Goal: Task Accomplishment & Management: Use online tool/utility

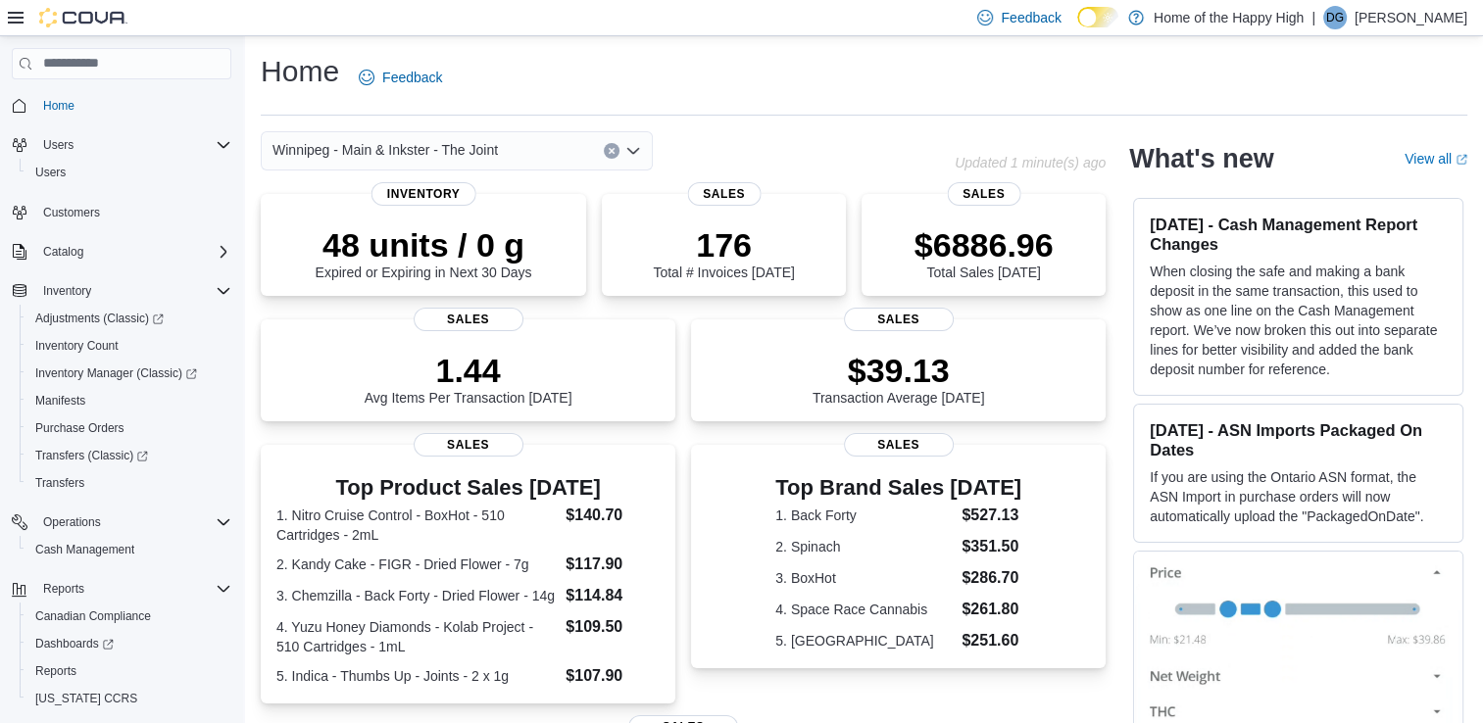
click at [614, 148] on icon "Clear input" at bounding box center [612, 151] width 8 height 8
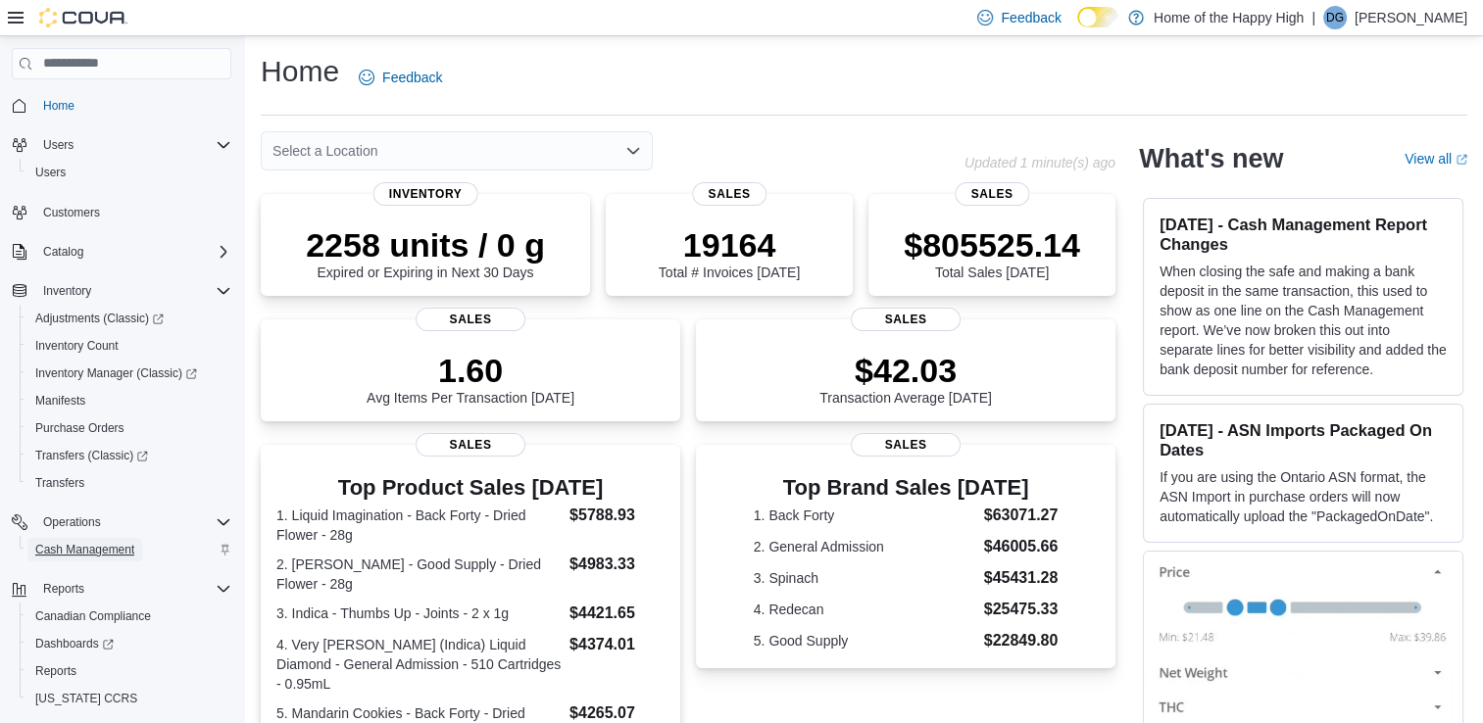
click at [75, 554] on span "Cash Management" at bounding box center [84, 550] width 99 height 16
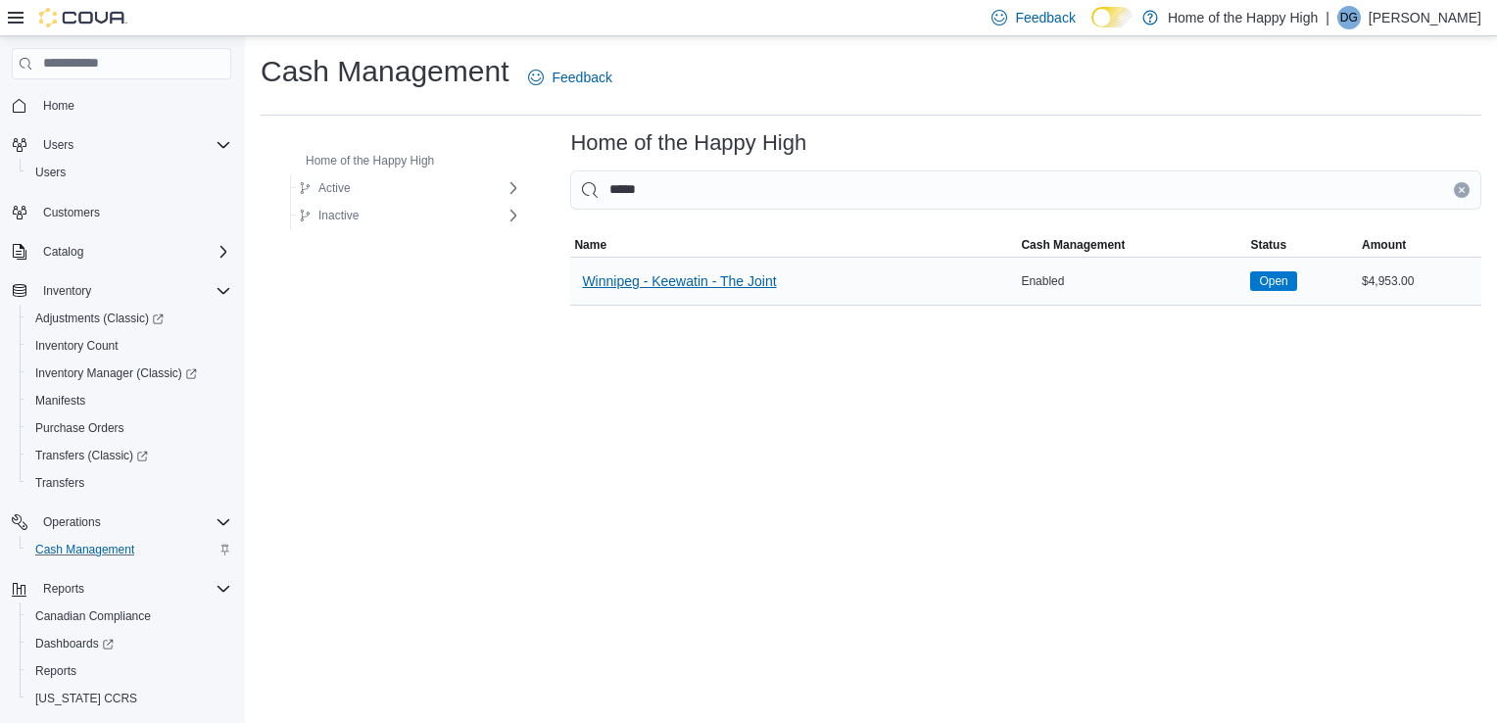
type input "*****"
click at [700, 278] on span "Winnipeg - Keewatin - The Joint" at bounding box center [679, 281] width 194 height 20
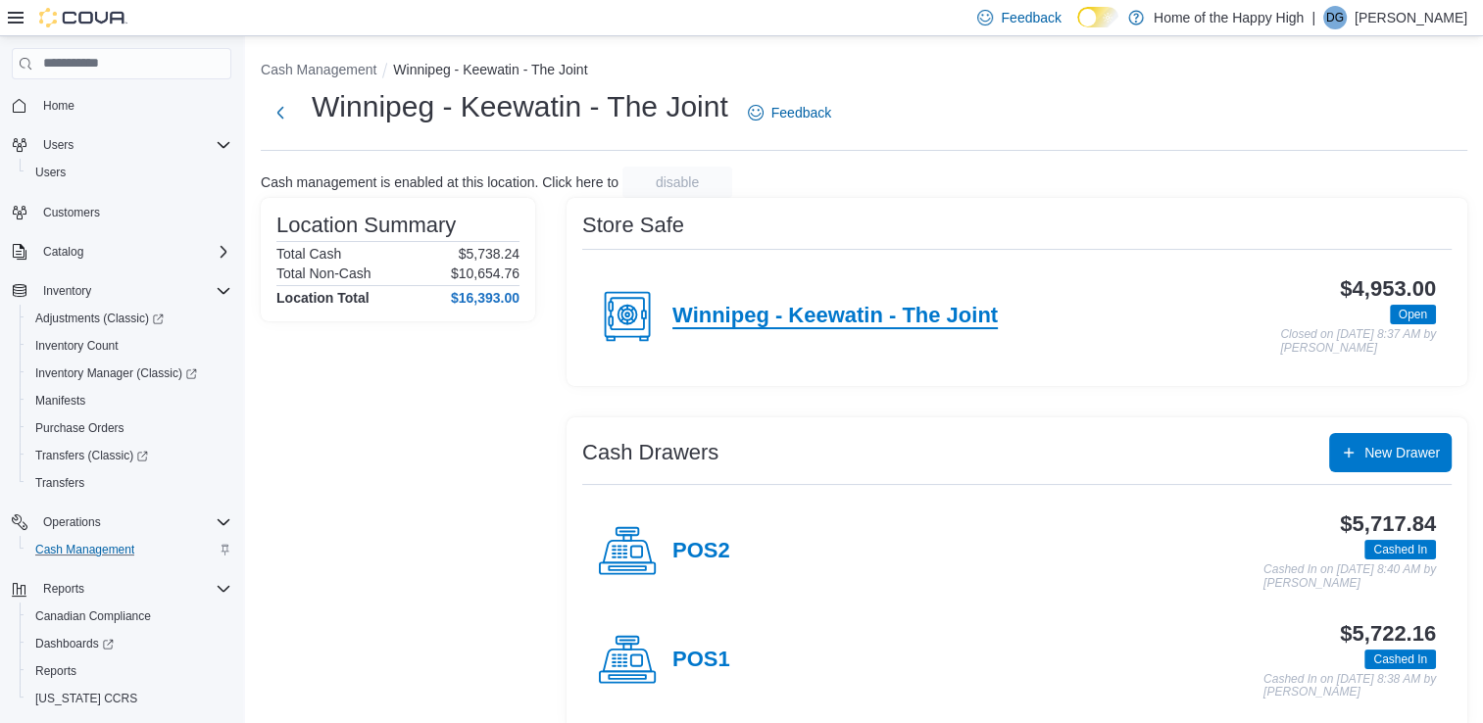
click at [886, 320] on h4 "Winnipeg - Keewatin - The Joint" at bounding box center [834, 316] width 325 height 25
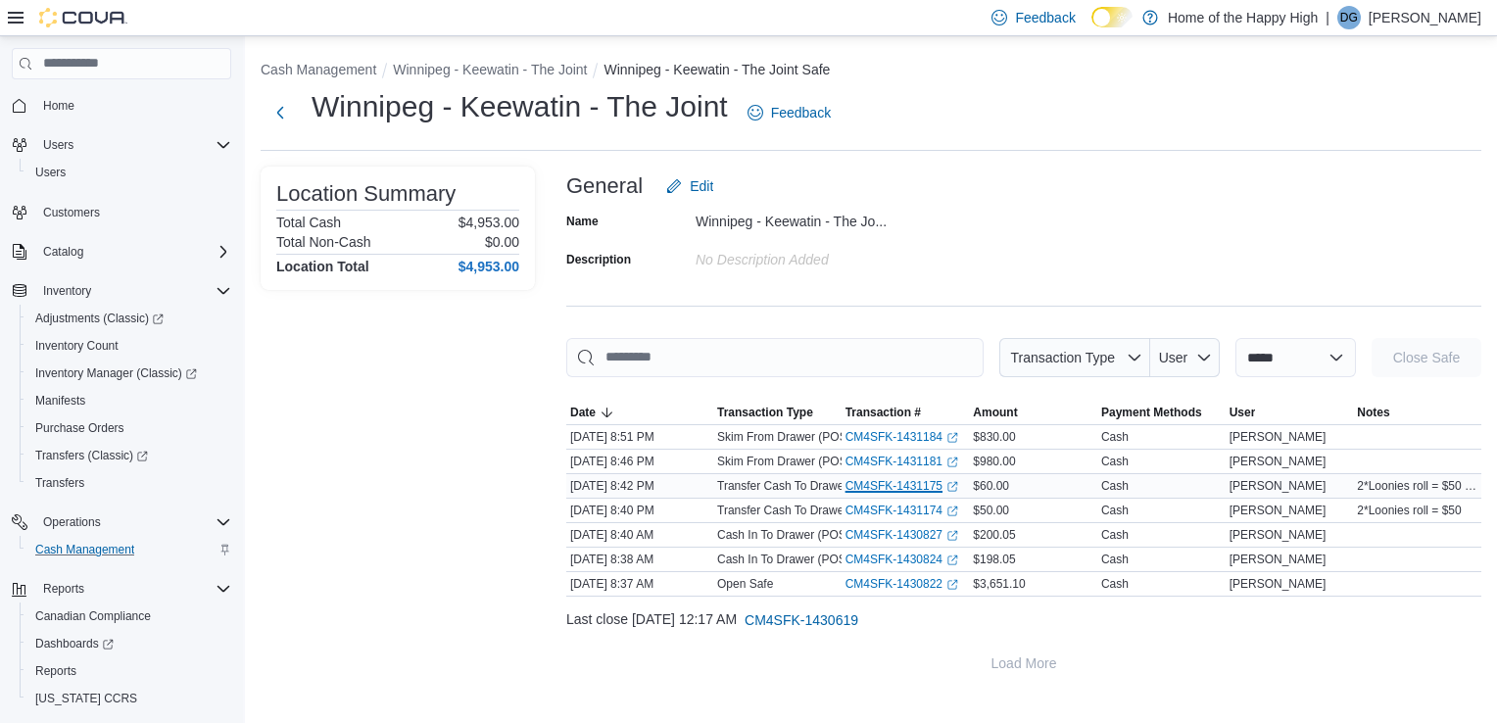
click at [950, 482] on icon "External link" at bounding box center [953, 487] width 12 height 12
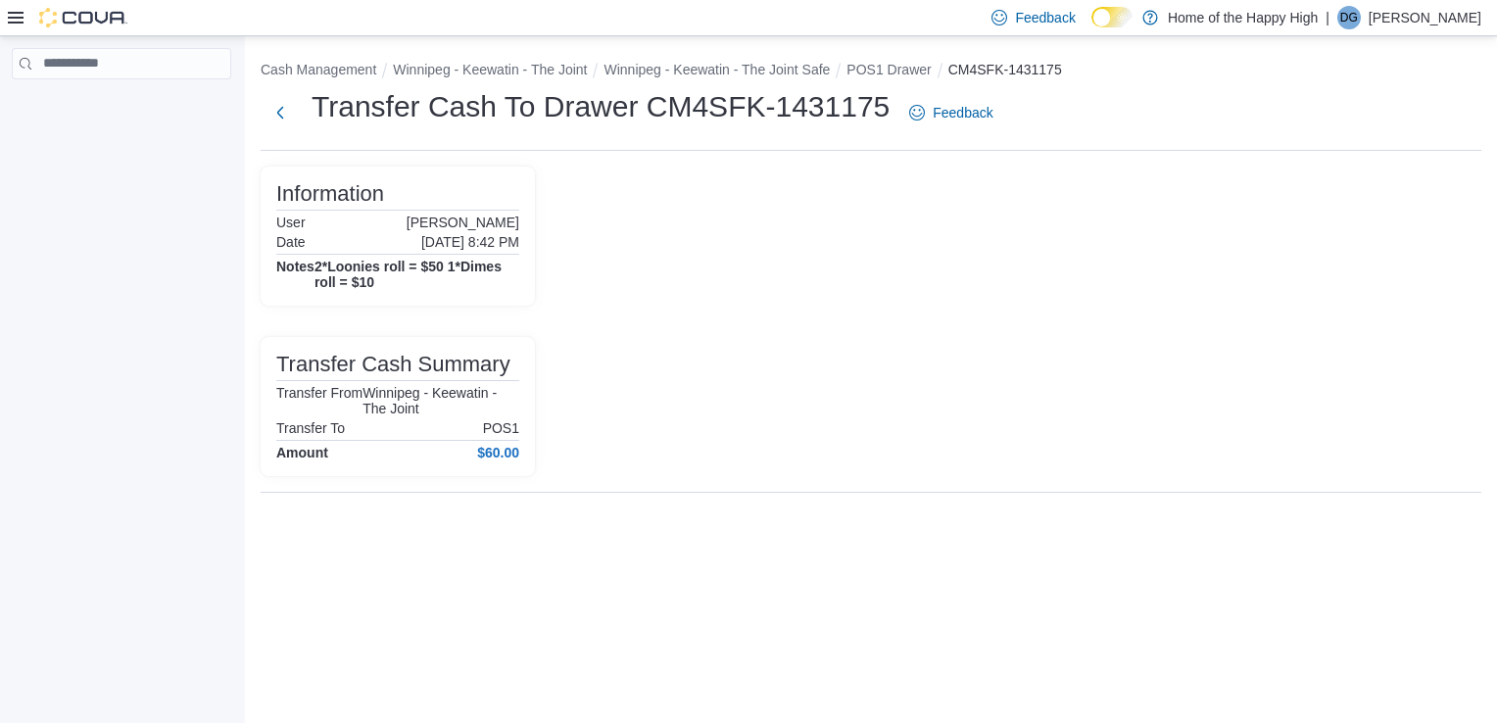
click at [348, 292] on div "Information User Cinthila [PERSON_NAME] Date [DATE] 8:42 PM Notes 2*Loonies rol…" at bounding box center [398, 236] width 274 height 139
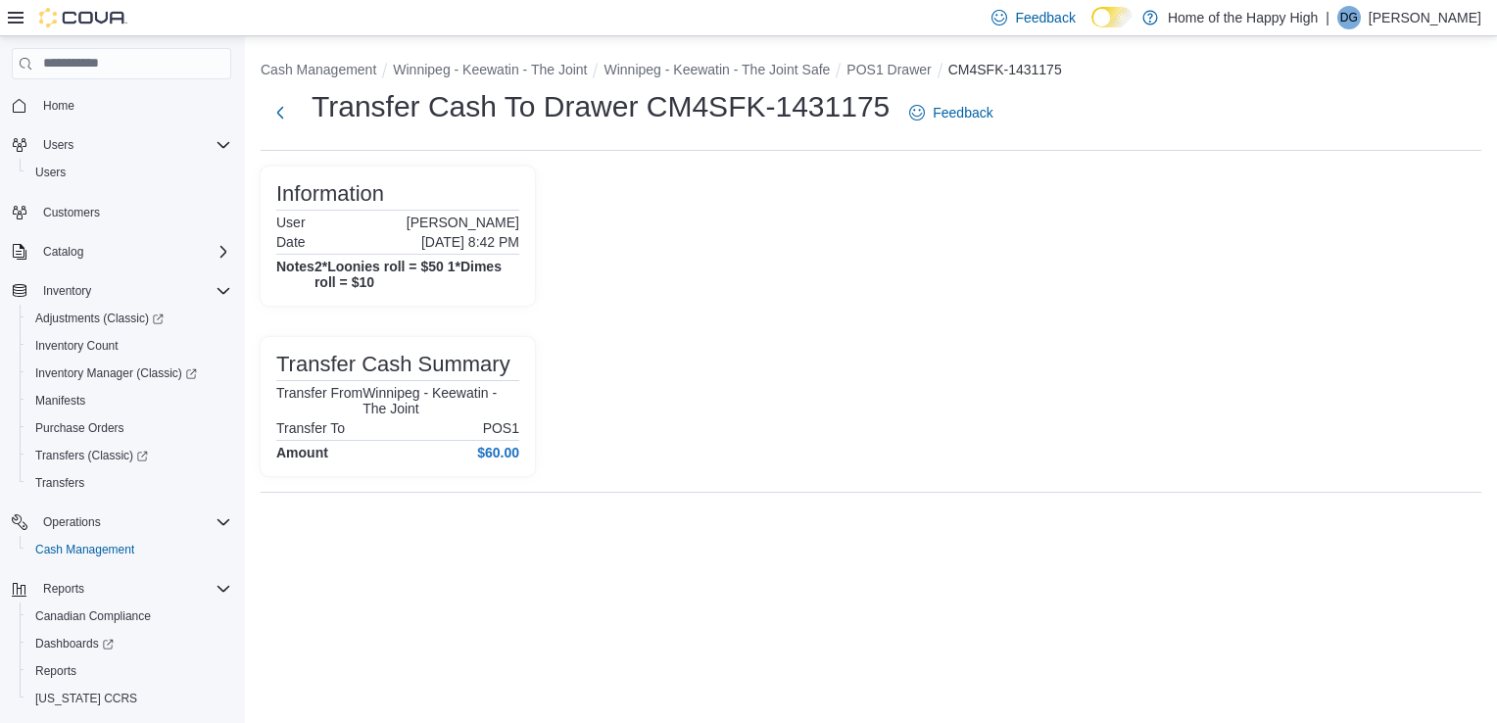
click at [371, 265] on h4 "2*Loonies roll = $50 1*Dimes roll = $10" at bounding box center [417, 274] width 205 height 31
click at [419, 285] on h4 "2*Loonies roll = $50 1*Dimes roll = $10" at bounding box center [417, 274] width 205 height 31
